Goal: Check status: Check status

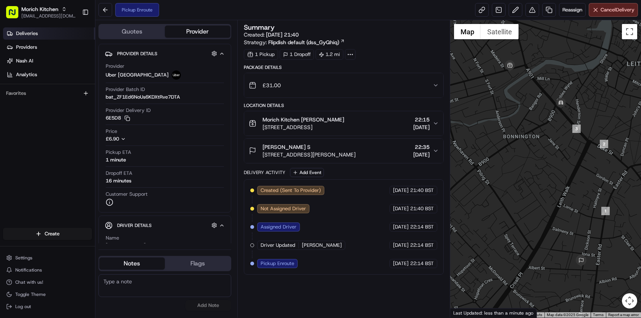
click at [34, 35] on span "Deliveries" at bounding box center [27, 33] width 22 height 7
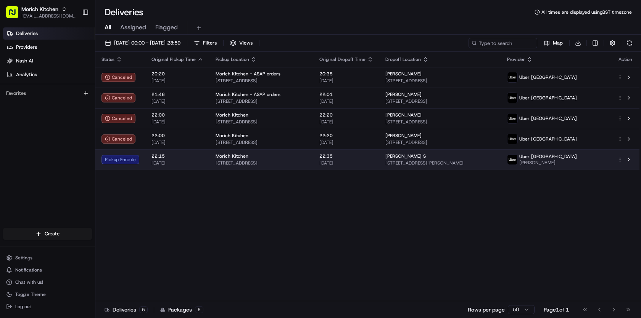
click at [307, 165] on span "[STREET_ADDRESS]" at bounding box center [261, 163] width 92 height 6
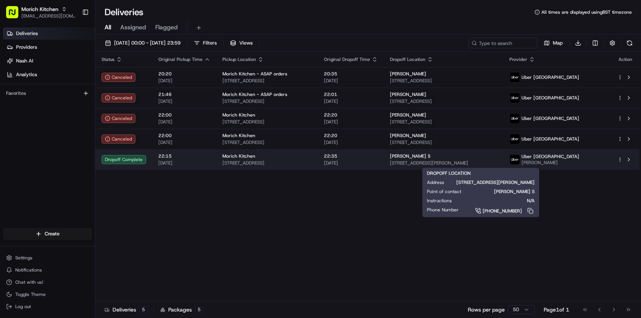
click at [480, 161] on span "[STREET_ADDRESS][PERSON_NAME]" at bounding box center [443, 163] width 107 height 6
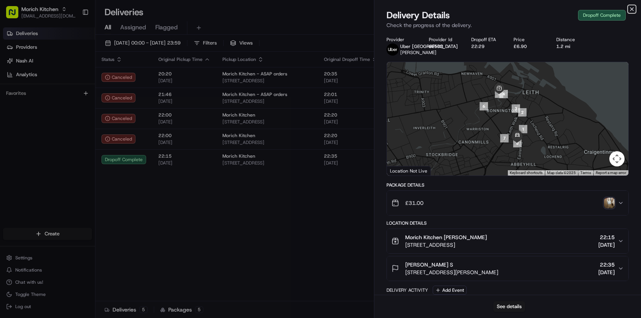
click at [632, 9] on icon "button" at bounding box center [631, 9] width 3 height 3
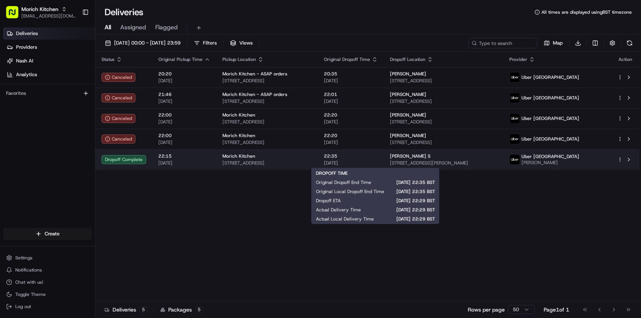
click at [377, 162] on span "[DATE]" at bounding box center [351, 163] width 54 height 6
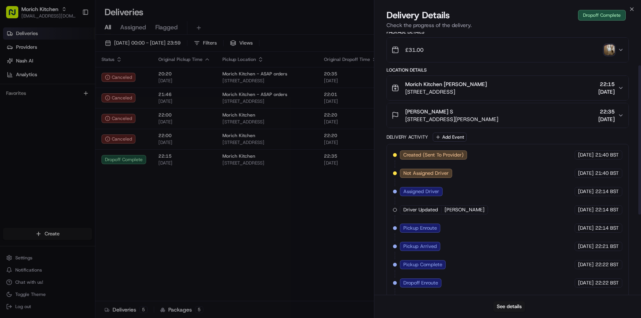
scroll to position [200, 0]
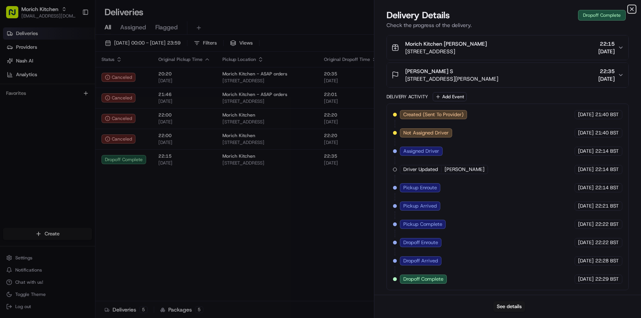
click at [632, 11] on icon "button" at bounding box center [631, 9] width 6 height 6
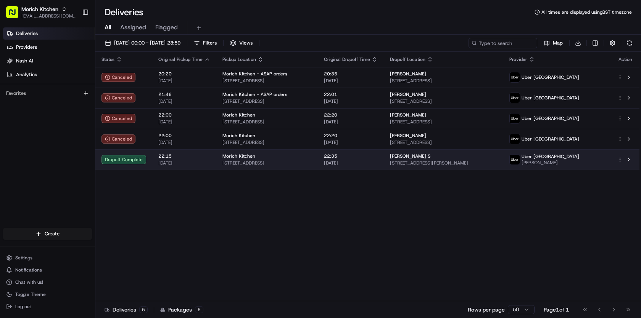
click at [469, 164] on span "[STREET_ADDRESS][PERSON_NAME]" at bounding box center [443, 163] width 107 height 6
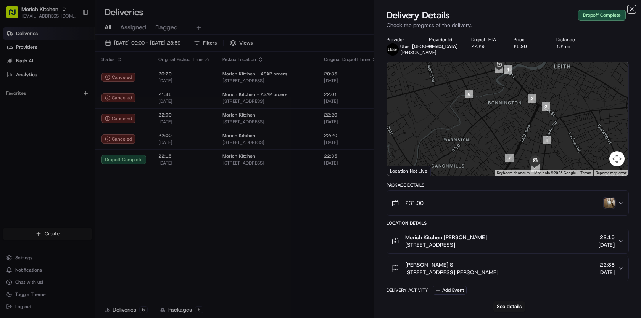
click at [631, 10] on icon "button" at bounding box center [631, 9] width 6 height 6
